Goal: Information Seeking & Learning: Learn about a topic

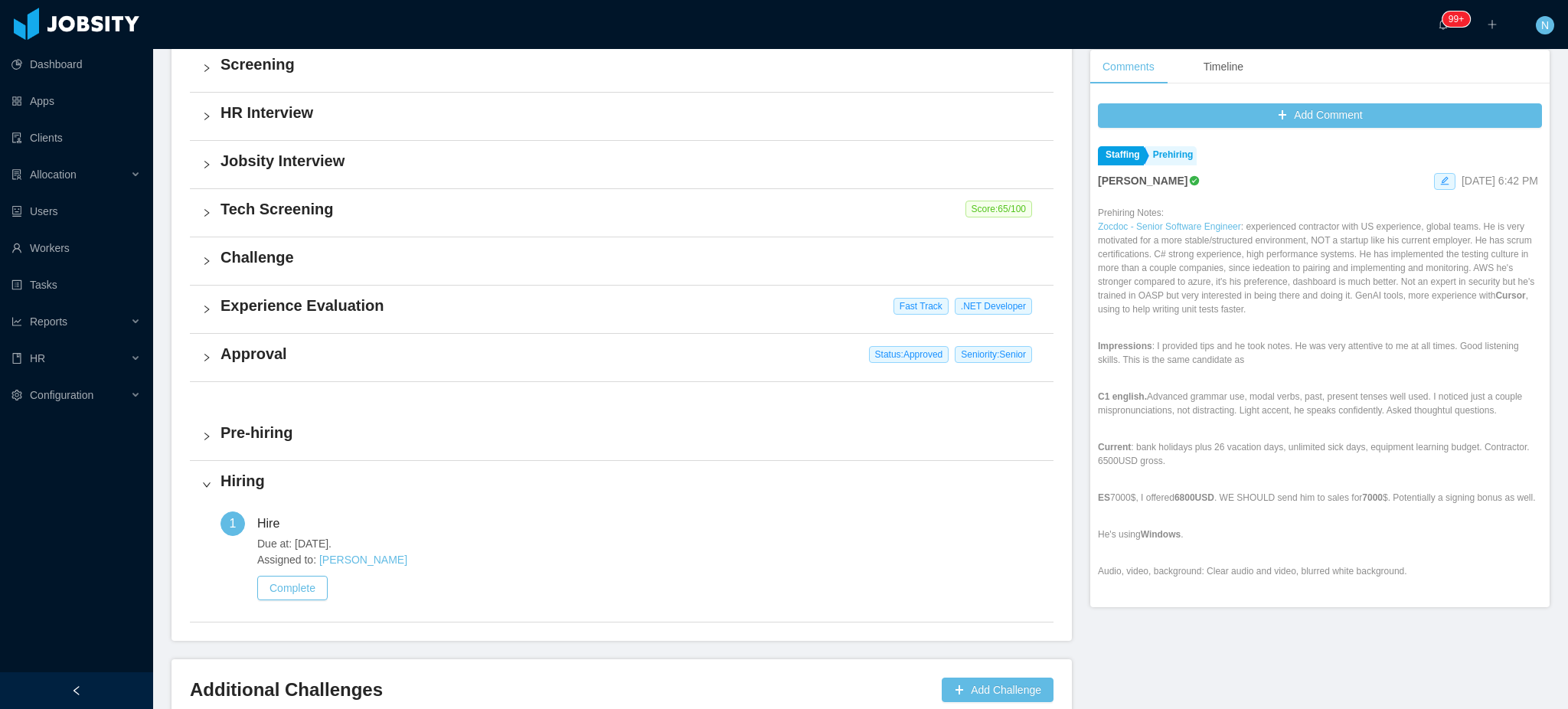
drag, startPoint x: 0, startPoint y: 0, endPoint x: 755, endPoint y: 158, distance: 771.4
click at [755, 158] on h4 "Jobsity Interview" at bounding box center [631, 160] width 821 height 21
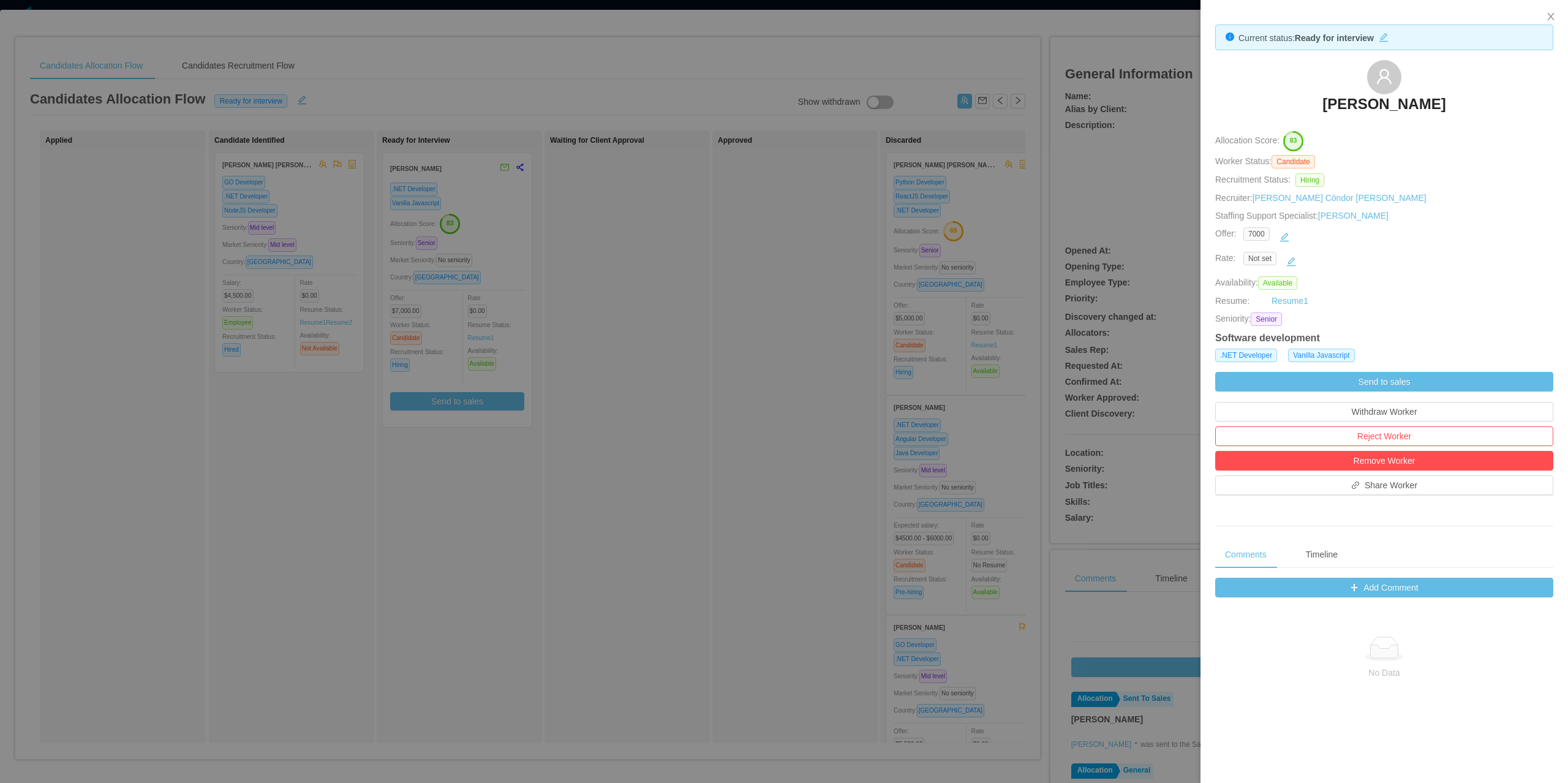
drag, startPoint x: 593, startPoint y: 238, endPoint x: 585, endPoint y: 222, distance: 17.9
click at [594, 238] on div at bounding box center [784, 391] width 1568 height 783
